Goal: Task Accomplishment & Management: Manage account settings

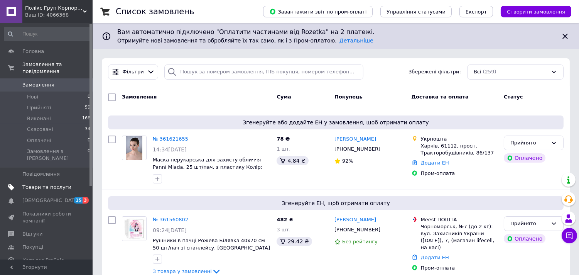
click at [45, 181] on link "Товари та послуги" at bounding box center [47, 187] width 95 height 13
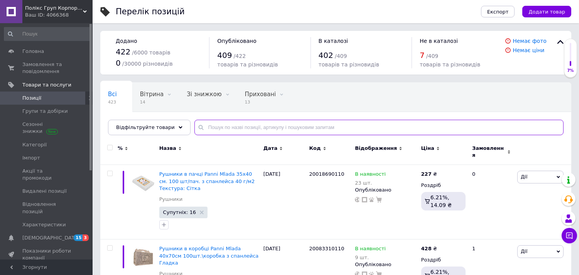
drag, startPoint x: 233, startPoint y: 129, endPoint x: 238, endPoint y: 139, distance: 10.9
click at [234, 133] on input "text" at bounding box center [378, 127] width 369 height 15
paste input "2538725540"
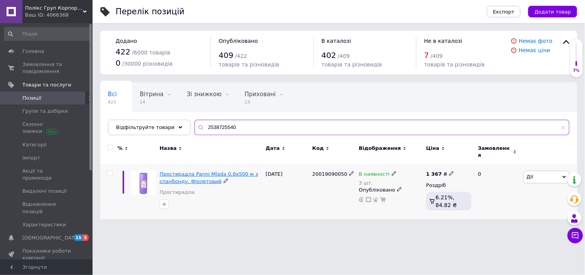
type input "2538725540"
click at [221, 171] on span "Простирадла Panni Mlada 0,8х500 м з спанбонду. Фіолетовий" at bounding box center [209, 177] width 99 height 13
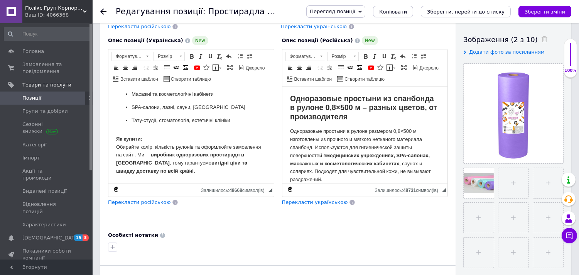
scroll to position [214, 0]
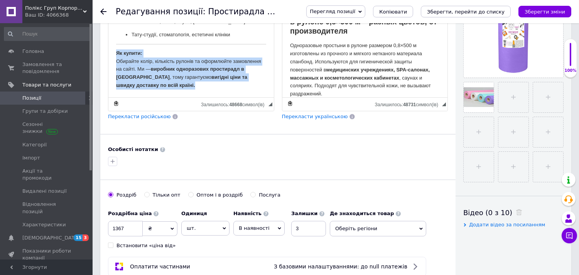
drag, startPoint x: 197, startPoint y: 85, endPoint x: 113, endPoint y: 53, distance: 90.5
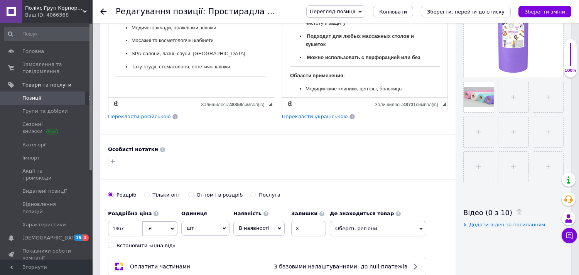
scroll to position [366, 0]
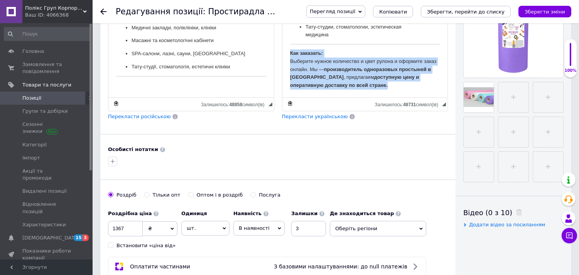
drag, startPoint x: 401, startPoint y: 86, endPoint x: 280, endPoint y: 48, distance: 126.5
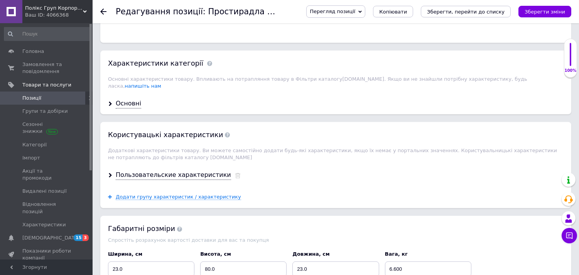
scroll to position [943, 0]
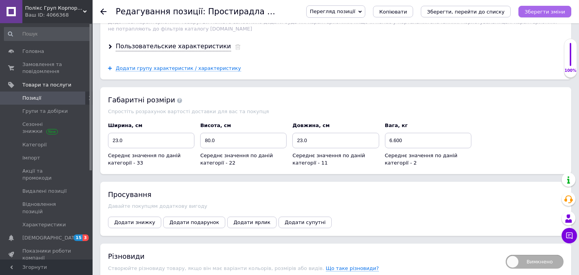
click at [556, 10] on icon "Зберегти зміни" at bounding box center [545, 12] width 41 height 6
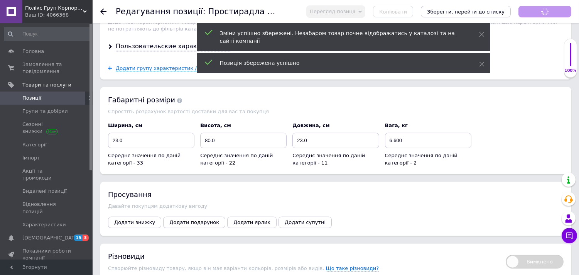
scroll to position [212, 0]
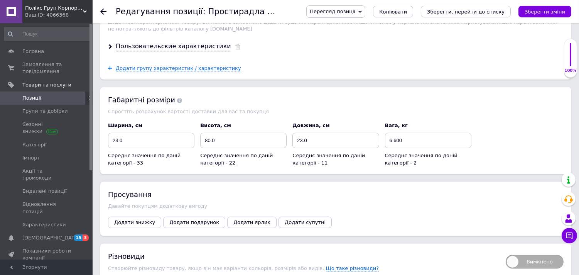
click at [103, 12] on icon at bounding box center [103, 11] width 6 height 6
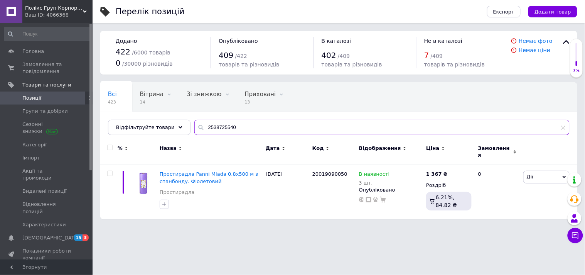
drag, startPoint x: 233, startPoint y: 124, endPoint x: 184, endPoint y: 127, distance: 49.1
click at [194, 126] on input "2538725540" at bounding box center [381, 127] width 375 height 15
paste input "6028"
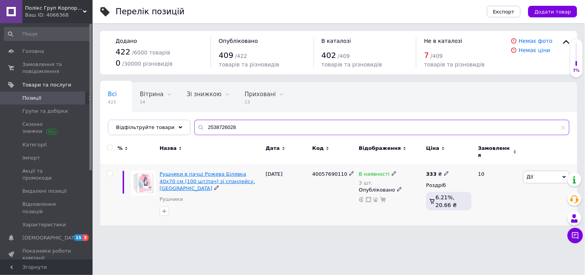
type input "2538726028"
click at [177, 171] on span "Рушники в пачці Рожева Білявка 40х70 см (100 шт/пач) зі спанлейсу. [GEOGRAPHIC_…" at bounding box center [208, 181] width 96 height 20
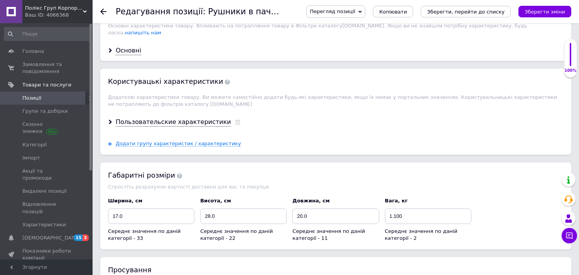
scroll to position [814, 0]
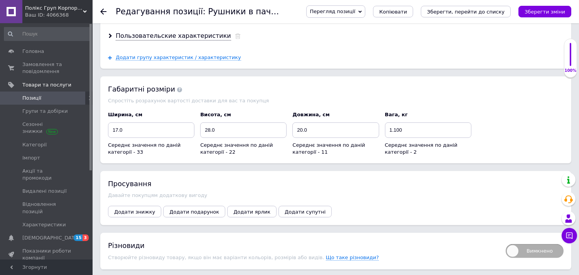
click at [103, 9] on icon at bounding box center [103, 11] width 6 height 6
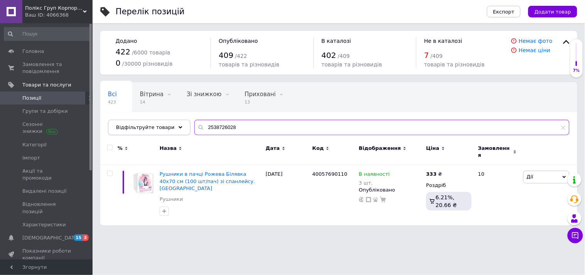
drag, startPoint x: 234, startPoint y: 125, endPoint x: 170, endPoint y: 124, distance: 63.7
click at [170, 124] on div "Відфільтруйте товари 2538726028" at bounding box center [339, 127] width 462 height 15
paste input "5539"
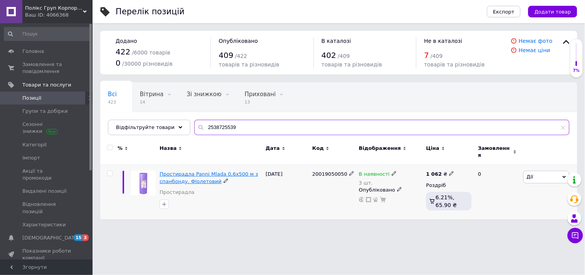
type input "2538725539"
click at [196, 175] on span "Простирадла Panni Mlada 0,6х500 м з спанбонду. Фіолетовий" at bounding box center [209, 177] width 99 height 13
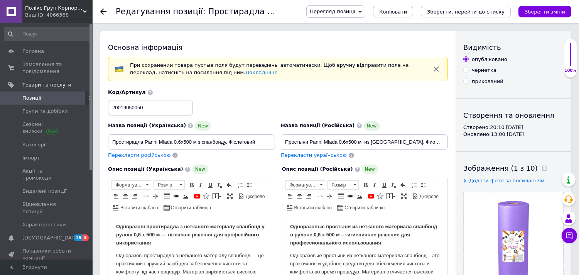
drag, startPoint x: 101, startPoint y: 4, endPoint x: 106, endPoint y: 17, distance: 13.1
click at [101, 6] on div at bounding box center [107, 11] width 15 height 23
click at [106, 17] on div at bounding box center [107, 11] width 15 height 23
checkbox input "true"
click at [103, 12] on icon at bounding box center [103, 11] width 6 height 6
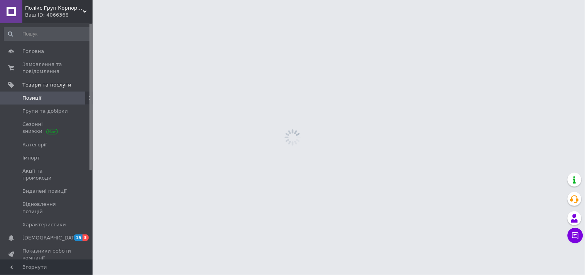
click at [237, 0] on html "Полікс Груп Корпорейшн Ваш ID: 4066368 Сайт Полікс Груп Корпорейшн Кабінет поку…" at bounding box center [292, 0] width 585 height 0
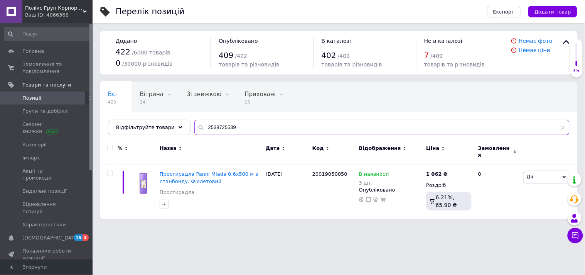
click at [196, 128] on input "2538725539" at bounding box center [381, 127] width 375 height 15
paste input "2538726027"
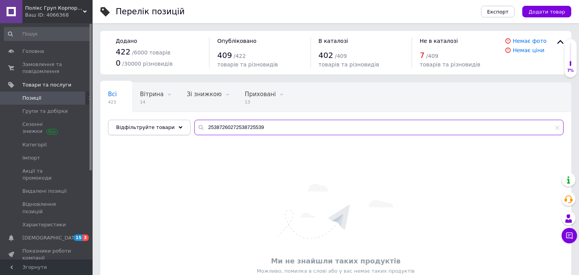
drag, startPoint x: 251, startPoint y: 126, endPoint x: 171, endPoint y: 128, distance: 80.3
click at [171, 128] on div "Відфільтруйте товари 25387260272538725539" at bounding box center [336, 127] width 456 height 15
type input "2538726027"
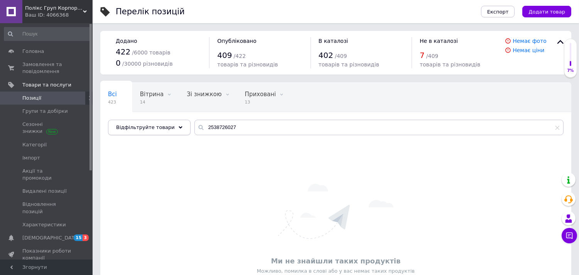
click at [179, 128] on use at bounding box center [181, 127] width 4 height 2
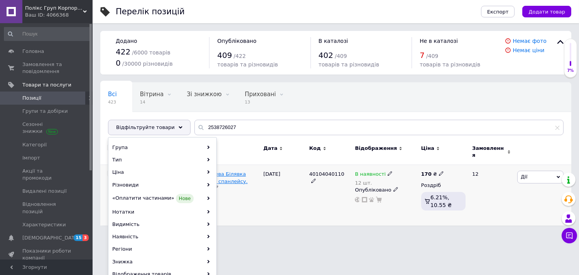
click at [236, 171] on span "Рушники в пачці Рожева Білявка 40х70 см 50 шт/пач зі спанлейсу. [GEOGRAPHIC_DAT…" at bounding box center [203, 181] width 88 height 20
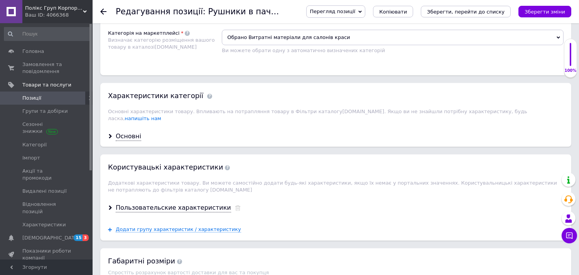
scroll to position [771, 0]
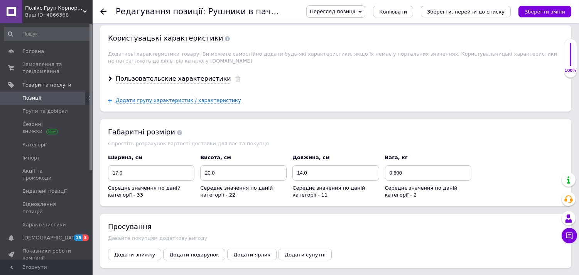
drag, startPoint x: 102, startPoint y: 12, endPoint x: 127, endPoint y: 1, distance: 26.9
click at [102, 12] on icon at bounding box center [103, 11] width 6 height 6
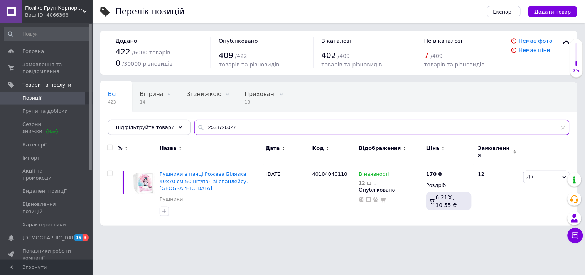
drag, startPoint x: 247, startPoint y: 132, endPoint x: 186, endPoint y: 130, distance: 61.7
click at [194, 130] on input "2538726027" at bounding box center [381, 127] width 375 height 15
paste input "5538"
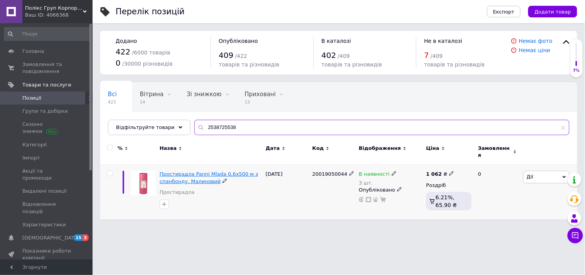
type input "2538725538"
drag, startPoint x: 203, startPoint y: 170, endPoint x: 202, endPoint y: 54, distance: 116.1
click at [203, 171] on span "Простирадла Panni Mlada 0,6х500 м з спанбонду. Малиновий" at bounding box center [209, 177] width 99 height 13
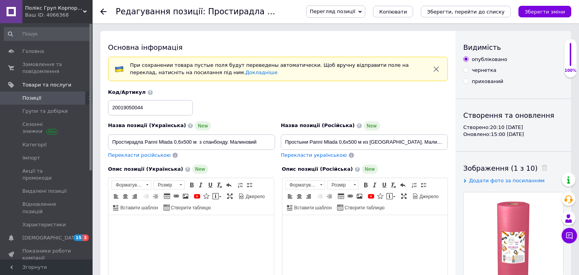
checkbox input "true"
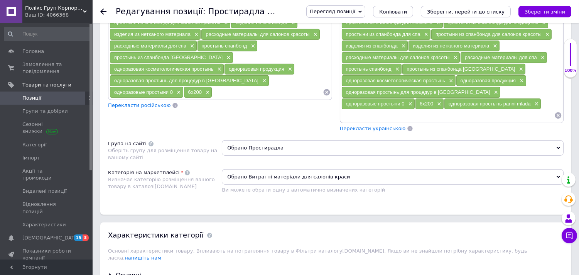
scroll to position [900, 0]
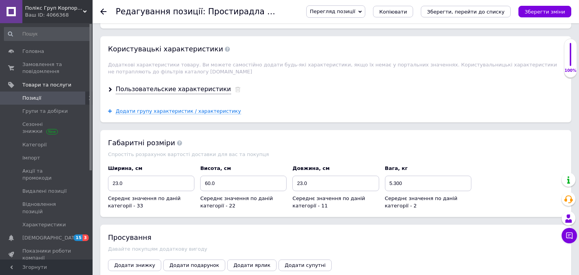
click at [105, 12] on use at bounding box center [103, 11] width 6 height 6
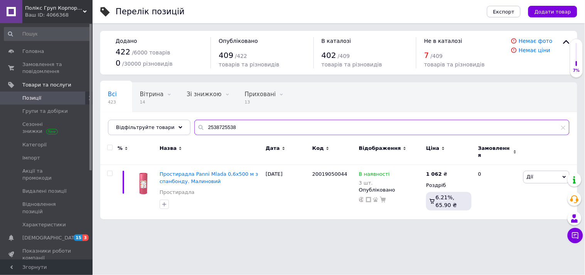
drag, startPoint x: 207, startPoint y: 126, endPoint x: 186, endPoint y: 125, distance: 20.9
click at [194, 125] on input "2538725538" at bounding box center [381, 127] width 375 height 15
paste input "6026"
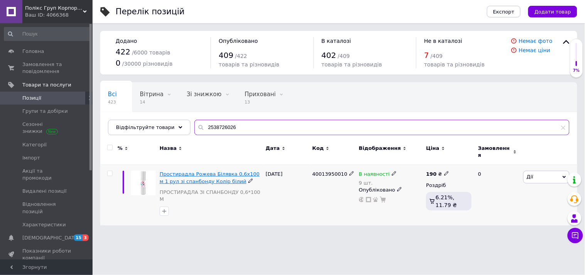
type input "2538726026"
click at [171, 171] on span "Простирадла Рожева Білявка 0,6х100 м 1 рул зі спанбонду Колір білий" at bounding box center [210, 177] width 100 height 13
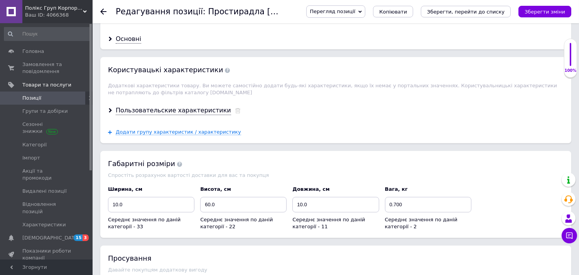
scroll to position [814, 0]
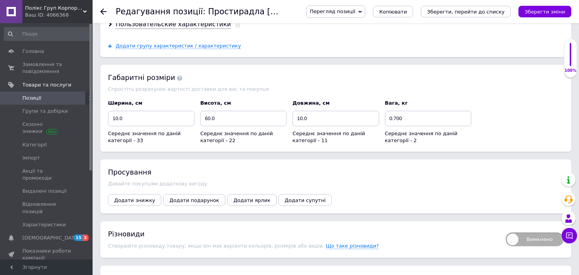
drag, startPoint x: 103, startPoint y: 9, endPoint x: 116, endPoint y: 5, distance: 13.2
click at [104, 9] on icon at bounding box center [103, 11] width 6 height 6
